Goal: Task Accomplishment & Management: Manage account settings

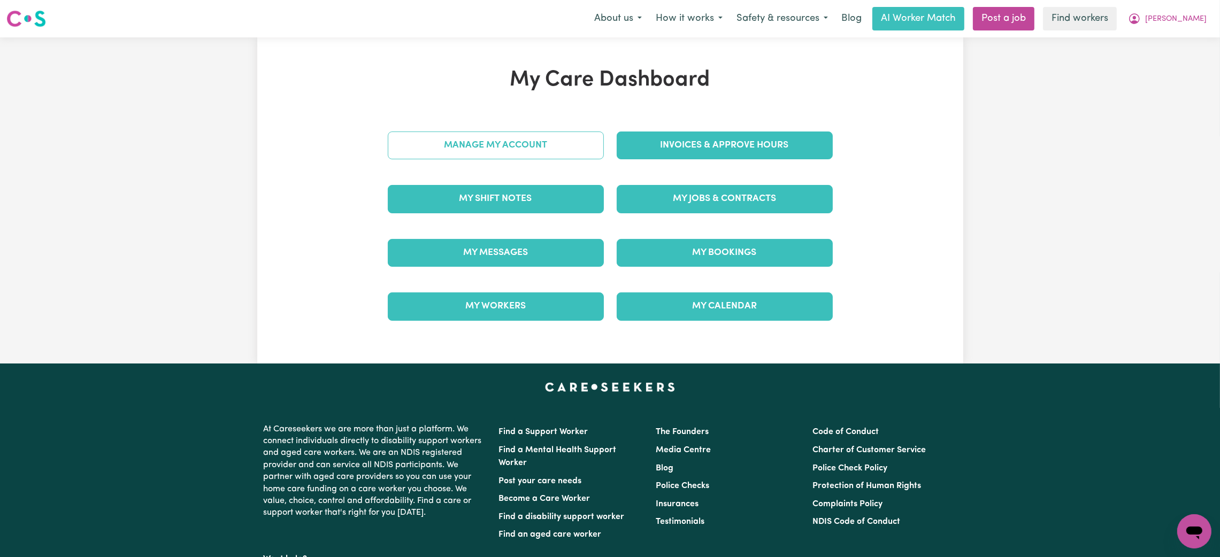
click at [488, 149] on link "Manage My Account" at bounding box center [496, 146] width 216 height 28
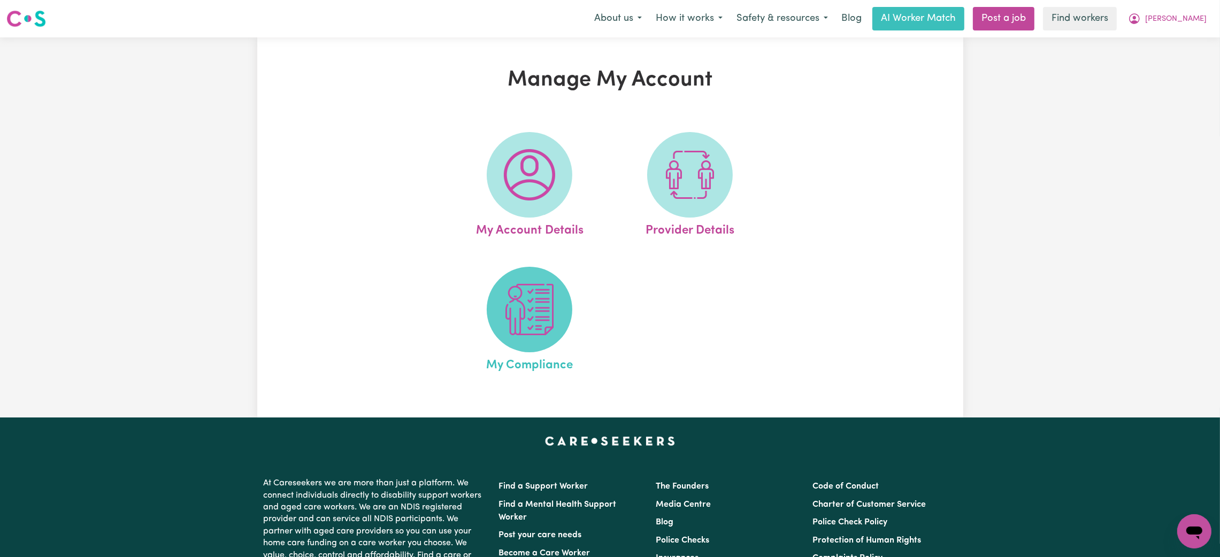
click at [505, 298] on img at bounding box center [529, 309] width 51 height 51
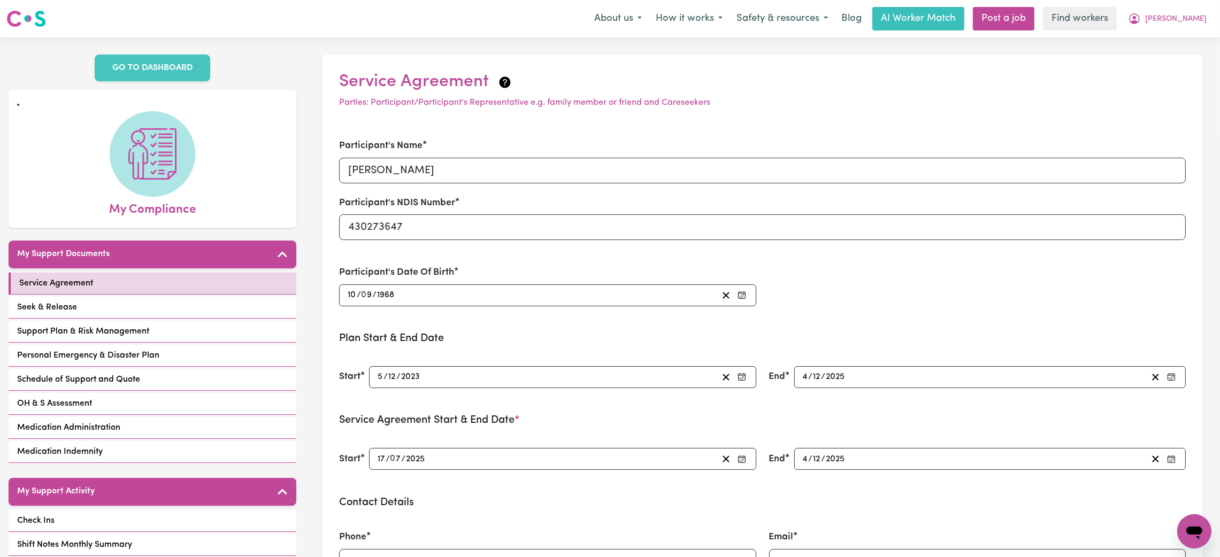
click at [266, 295] on div "Service Agreement Seek & Release Support Plan & Risk Management Personal Emerge…" at bounding box center [153, 369] width 288 height 192
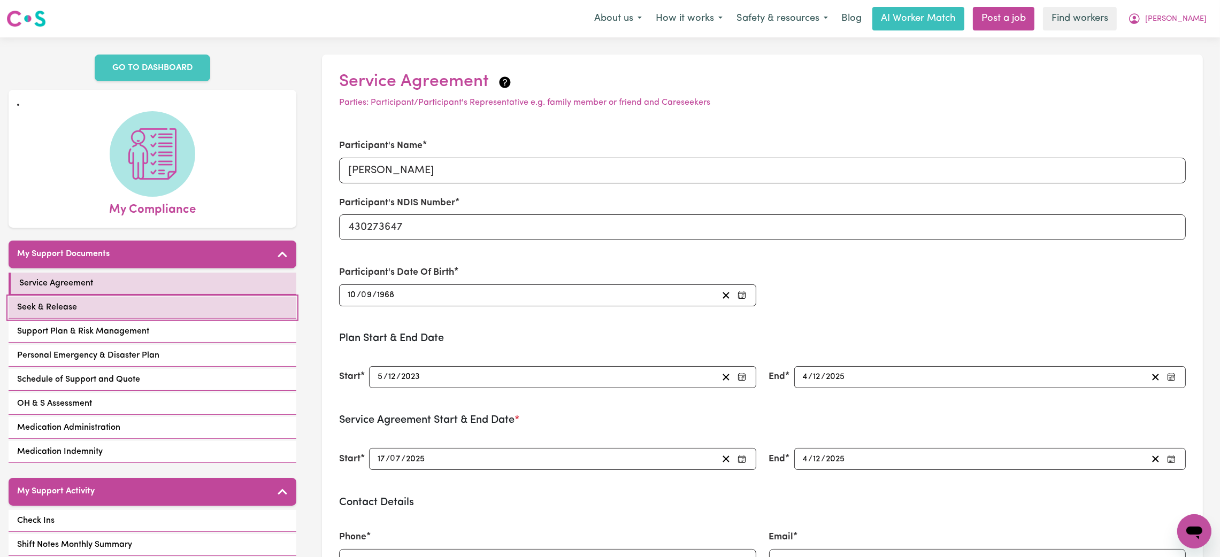
click at [271, 301] on link "Seek & Release" at bounding box center [153, 308] width 288 height 22
